Goal: Task Accomplishment & Management: Use online tool/utility

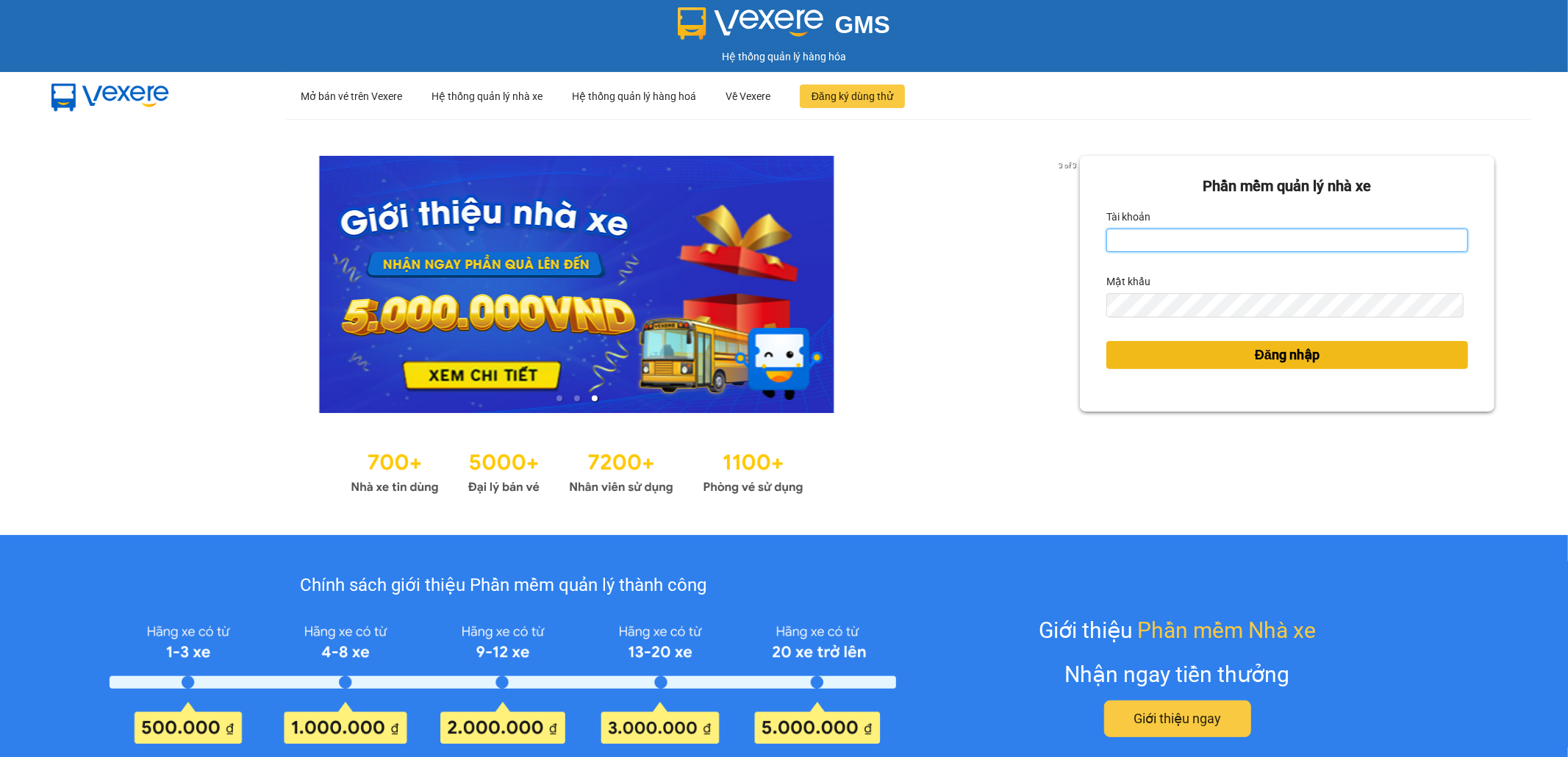
type input "ptvhthien.tqdtl"
click at [1317, 354] on button "Đăng nhập" at bounding box center [1287, 355] width 361 height 28
